Goal: Task Accomplishment & Management: Manage account settings

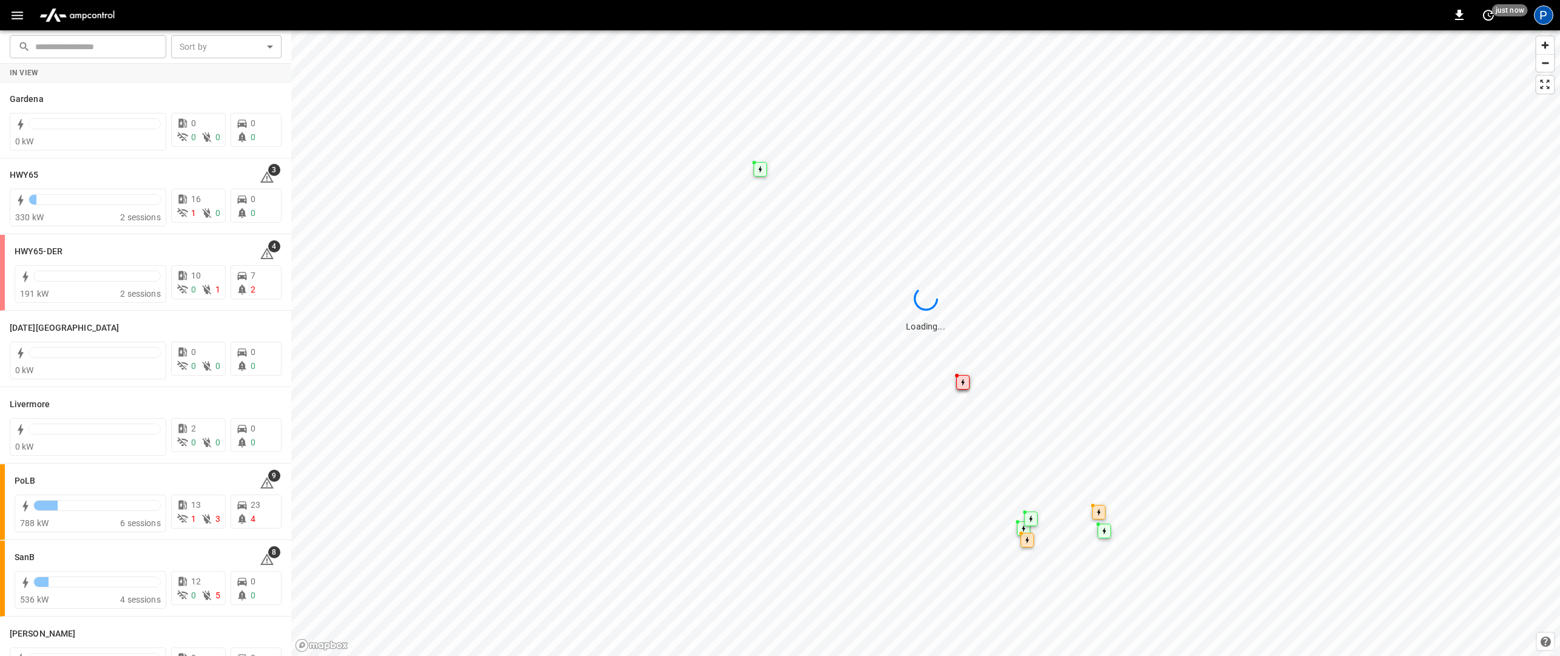
click at [1542, 18] on div "P" at bounding box center [1543, 14] width 19 height 19
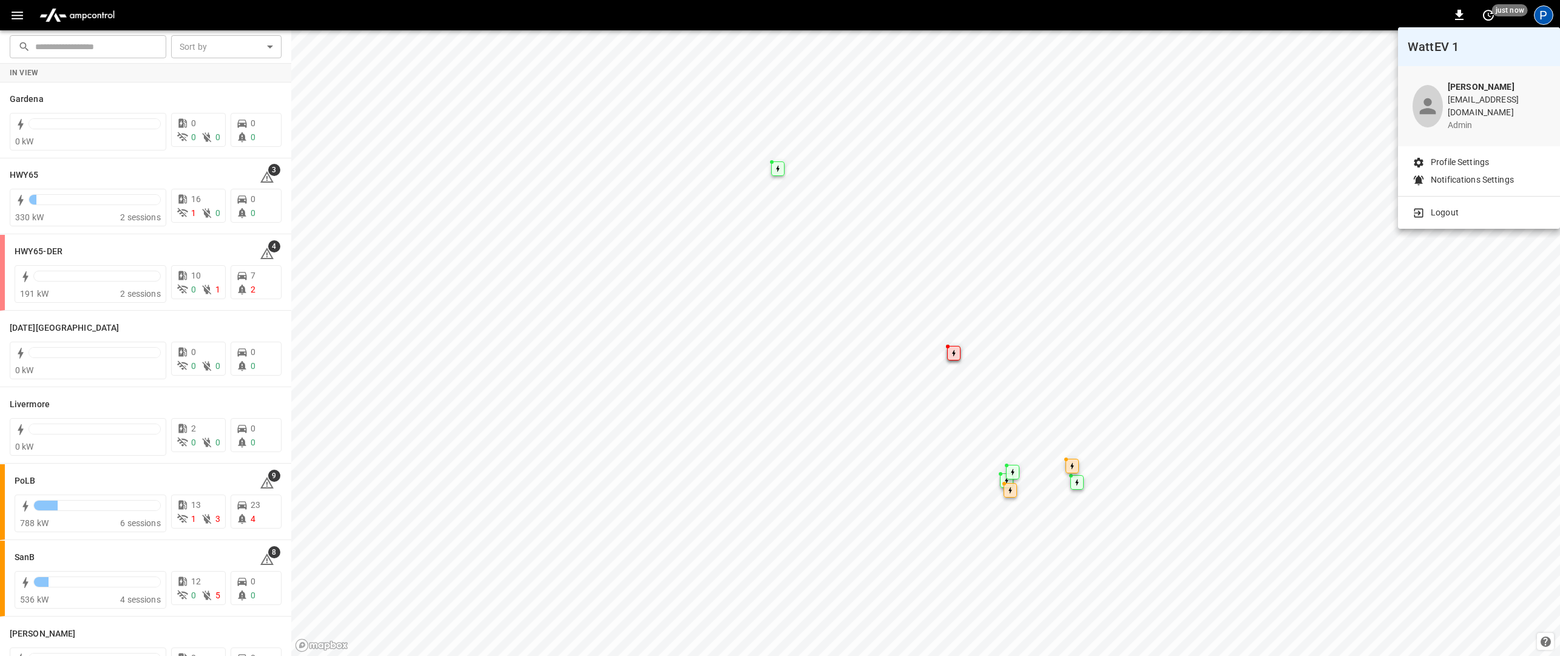
click at [1456, 209] on p "Logout" at bounding box center [1445, 212] width 28 height 13
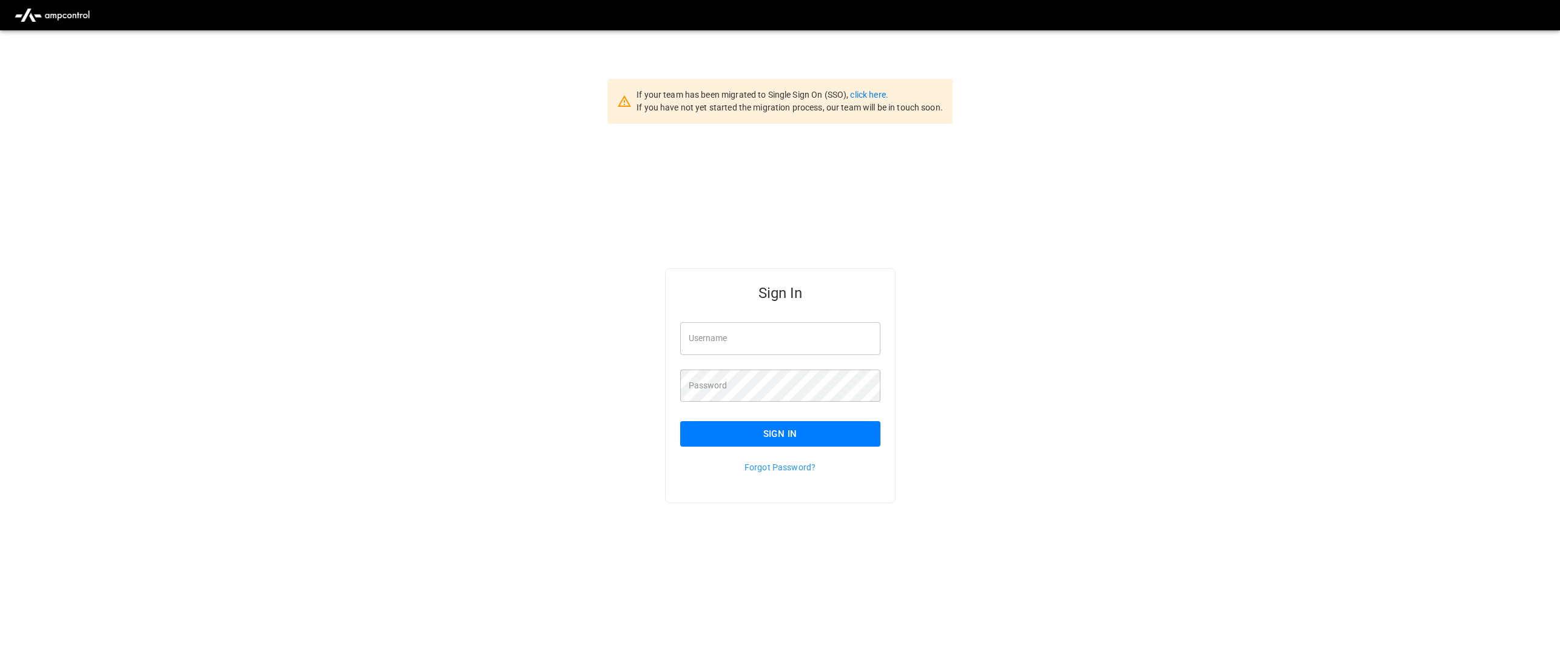
type input "**********"
click at [798, 344] on input "**********" at bounding box center [780, 338] width 200 height 32
